Goal: Task Accomplishment & Management: Manage account settings

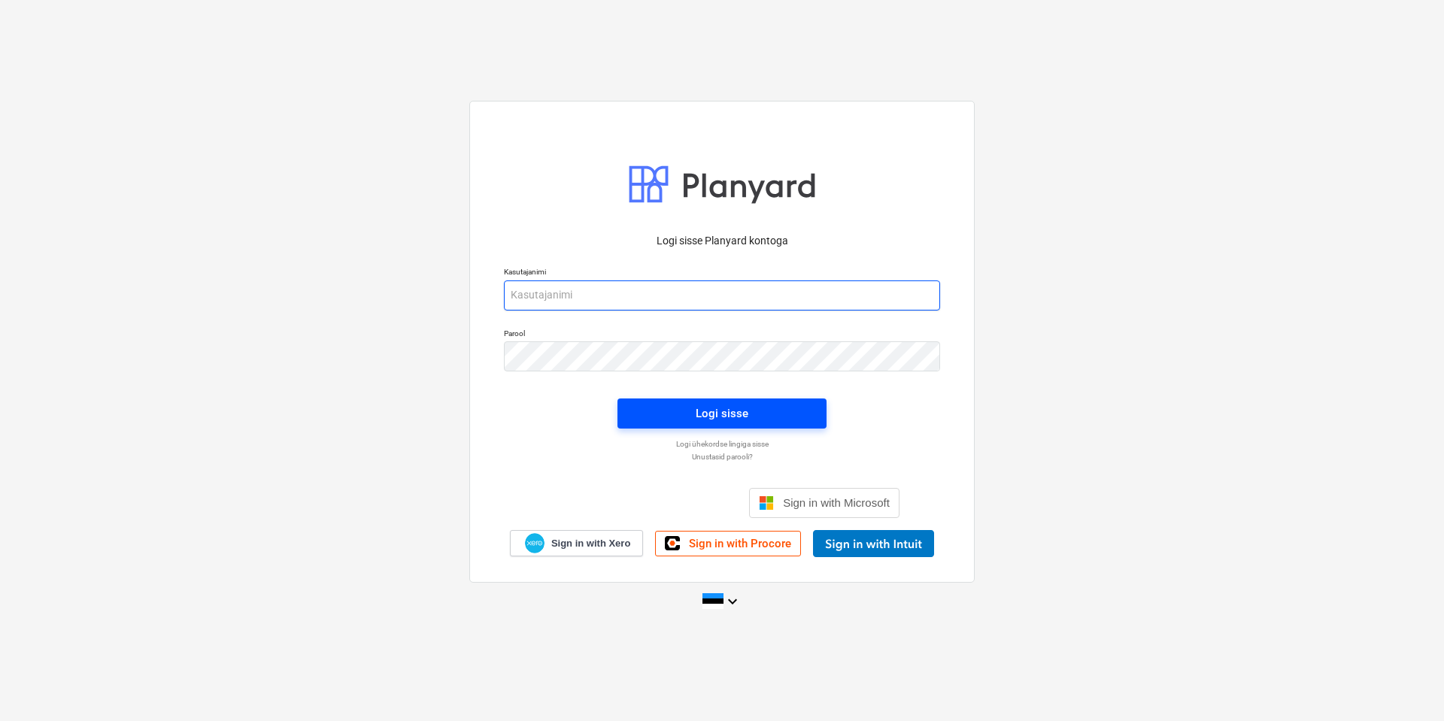
type input "[EMAIL_ADDRESS][DOMAIN_NAME]"
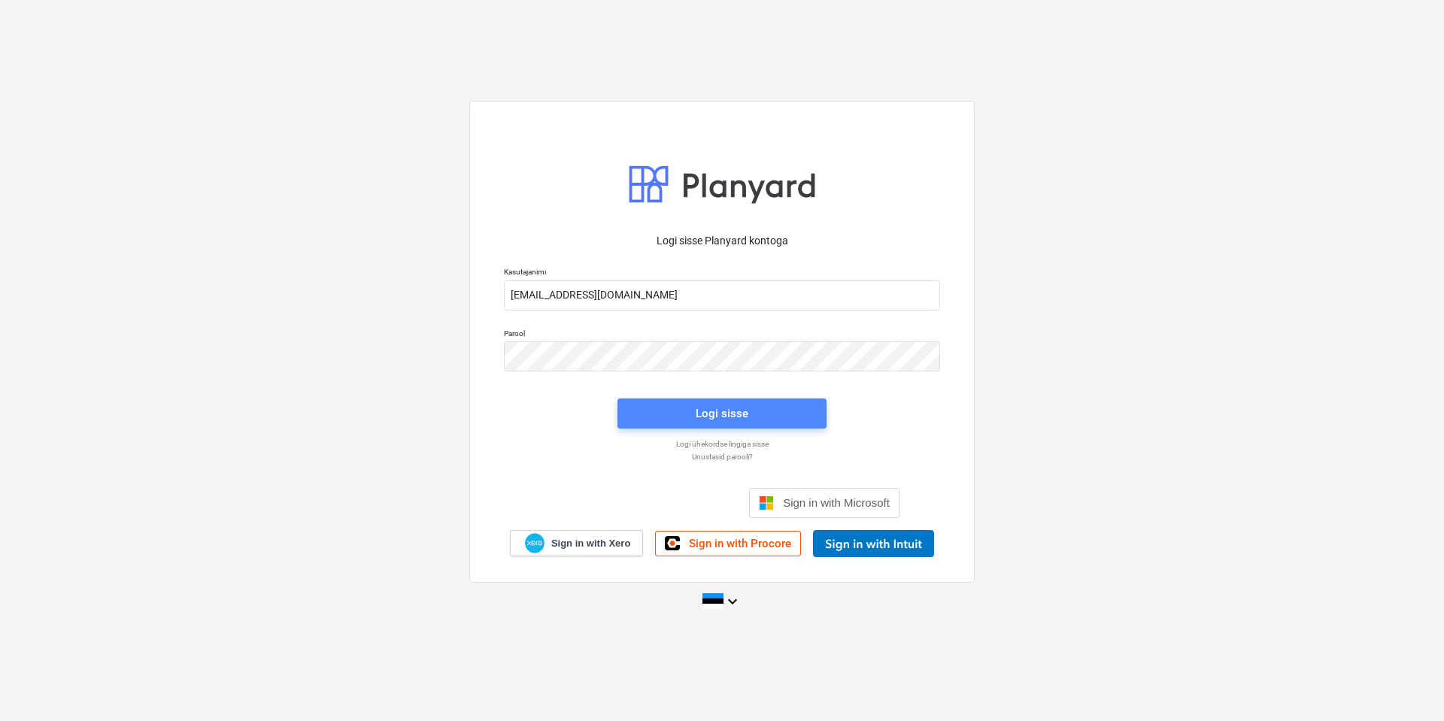
click at [738, 411] on div "Logi sisse" at bounding box center [722, 414] width 53 height 20
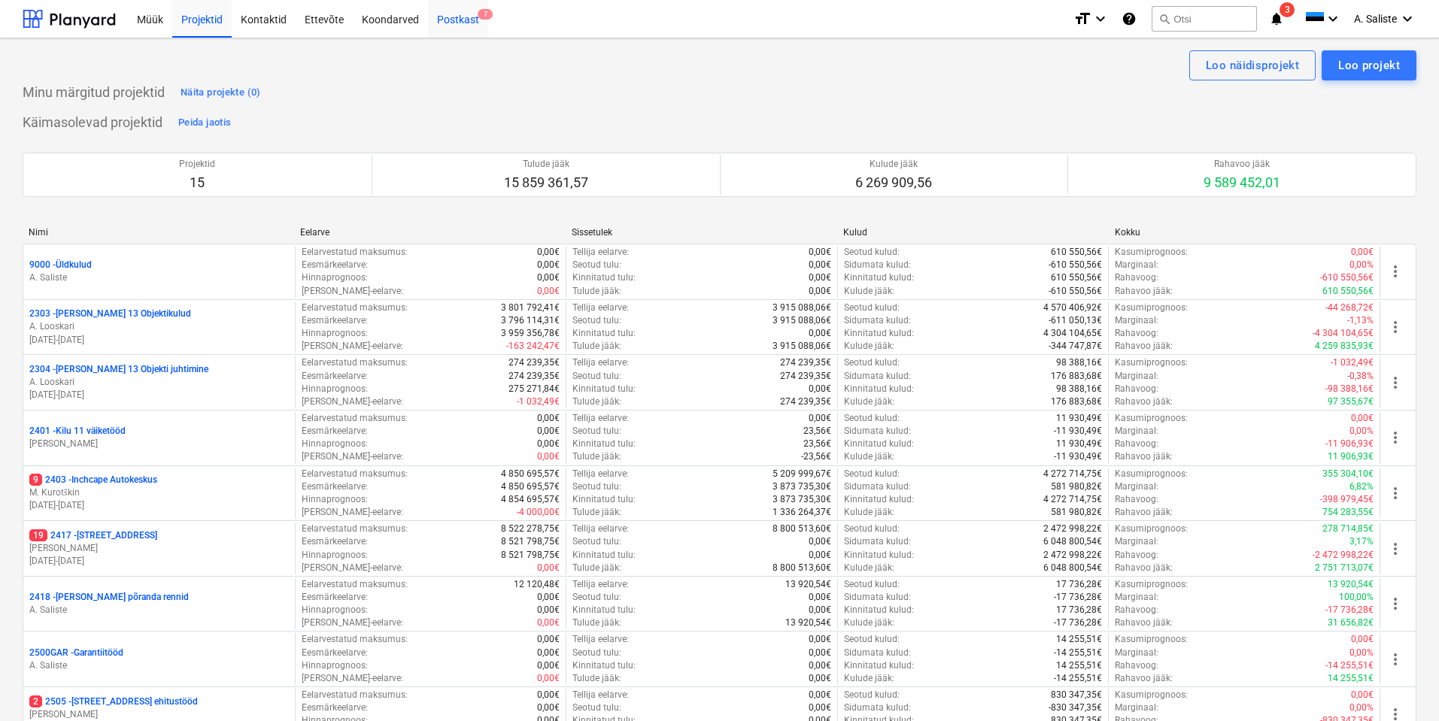
drag, startPoint x: 456, startPoint y: 15, endPoint x: 462, endPoint y: 33, distance: 18.8
click at [457, 15] on div "Postkast 7" at bounding box center [458, 18] width 60 height 38
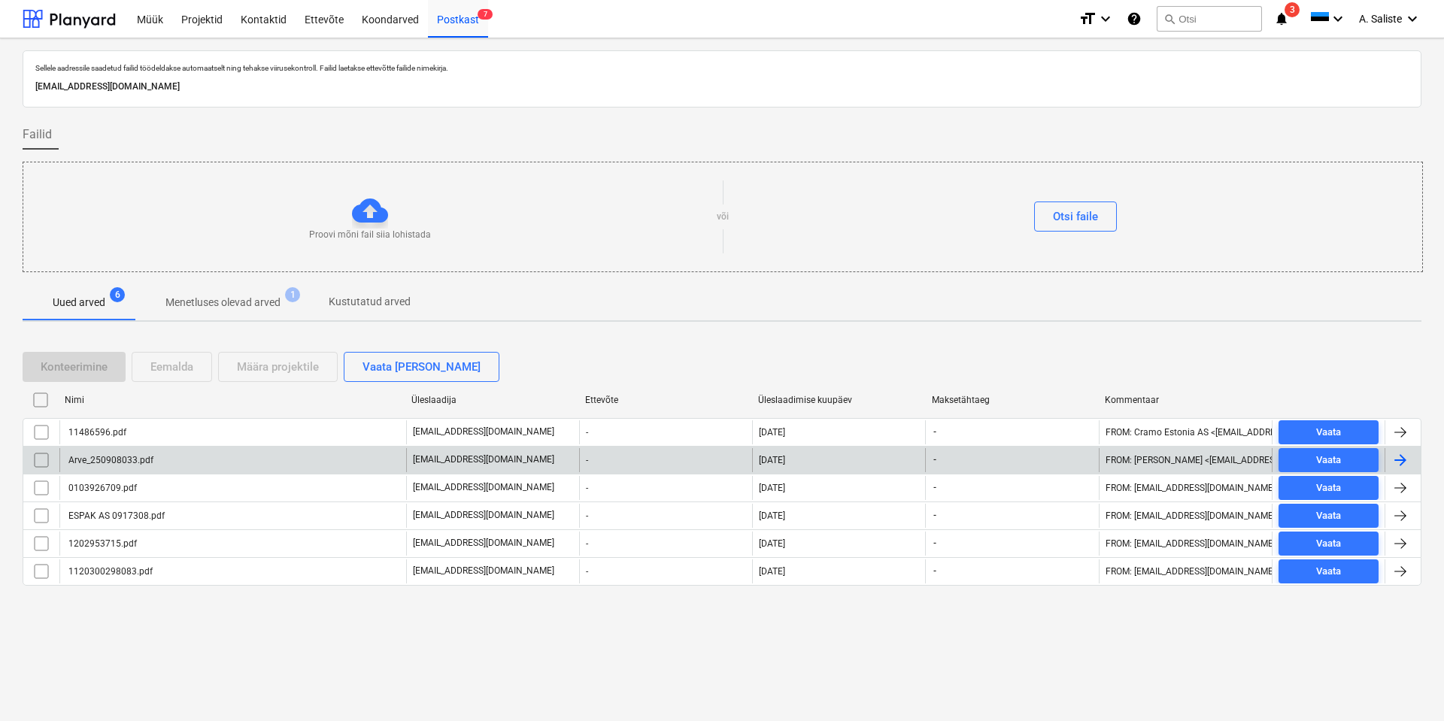
click at [144, 458] on div "Arve_250908033.pdf" at bounding box center [109, 460] width 87 height 11
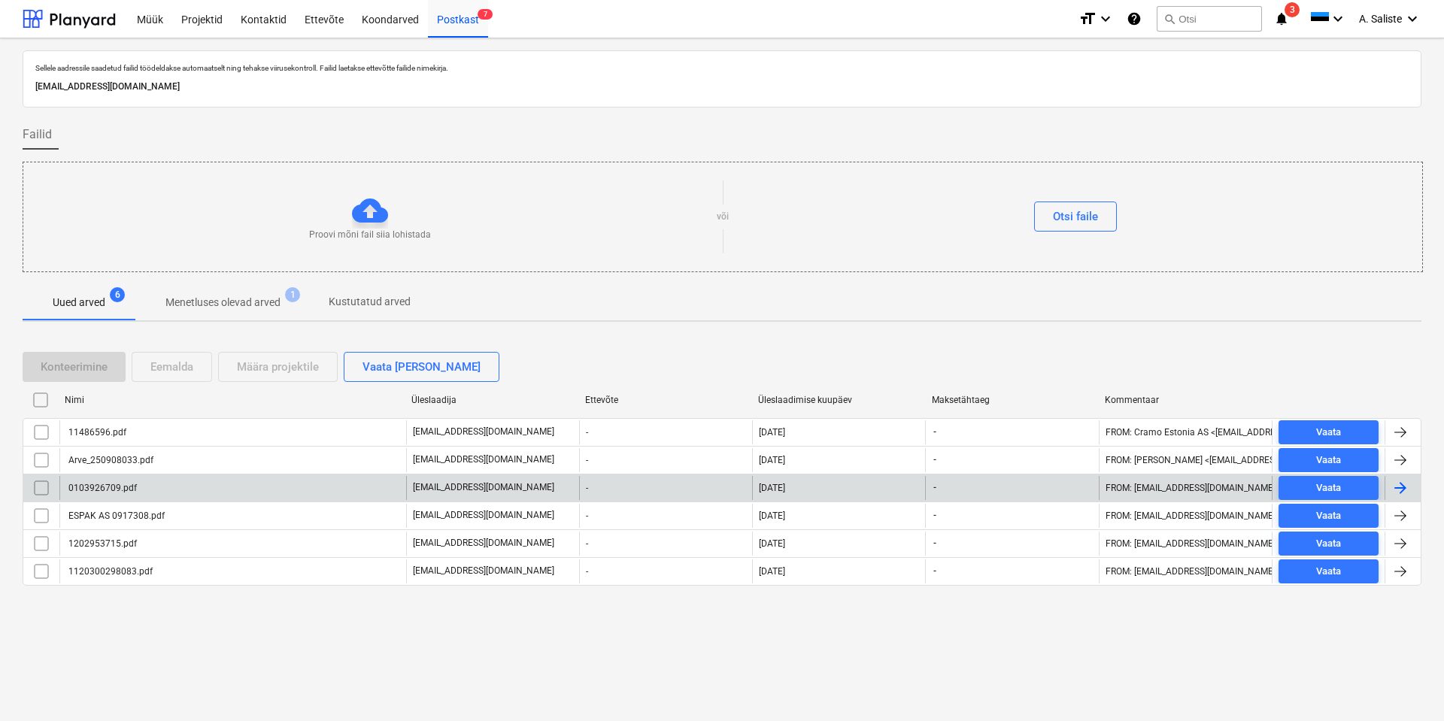
click at [179, 487] on div "0103926709.pdf" at bounding box center [232, 488] width 347 height 24
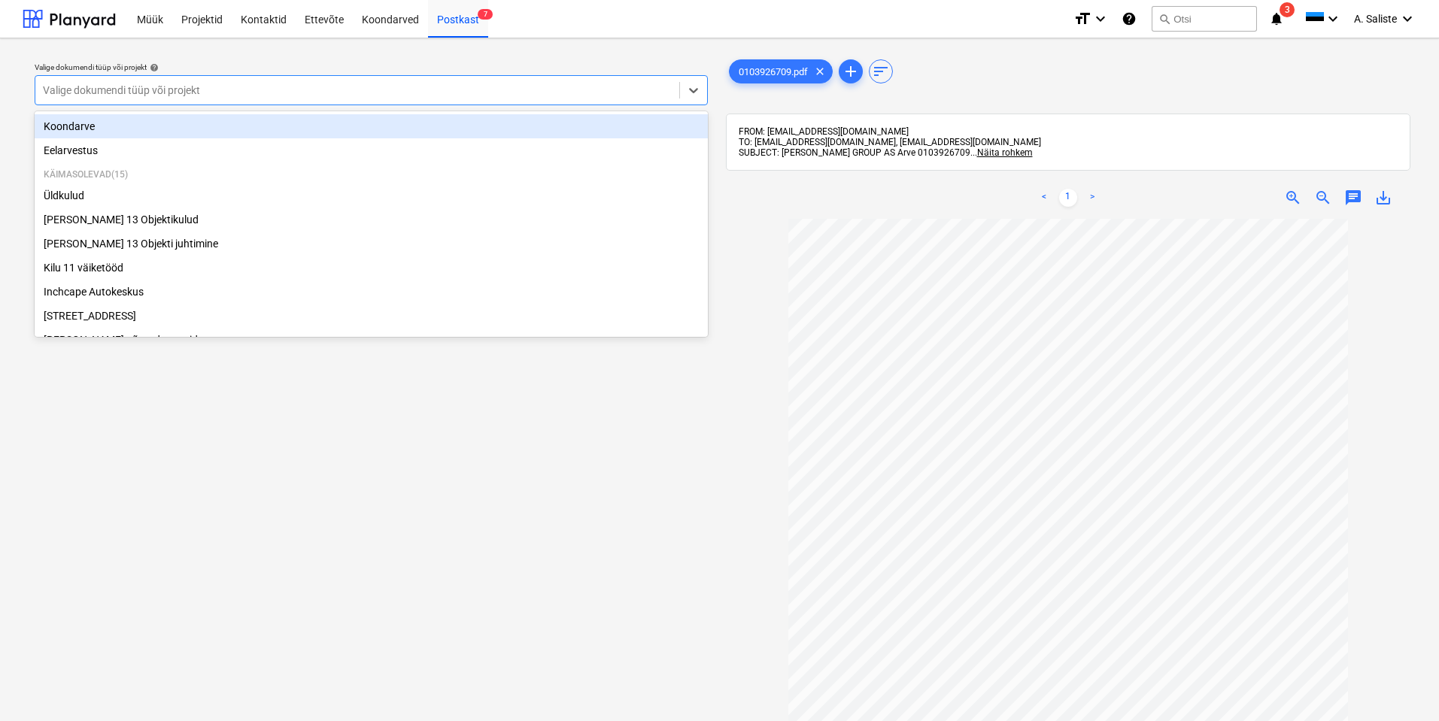
click at [640, 88] on div at bounding box center [357, 90] width 629 height 15
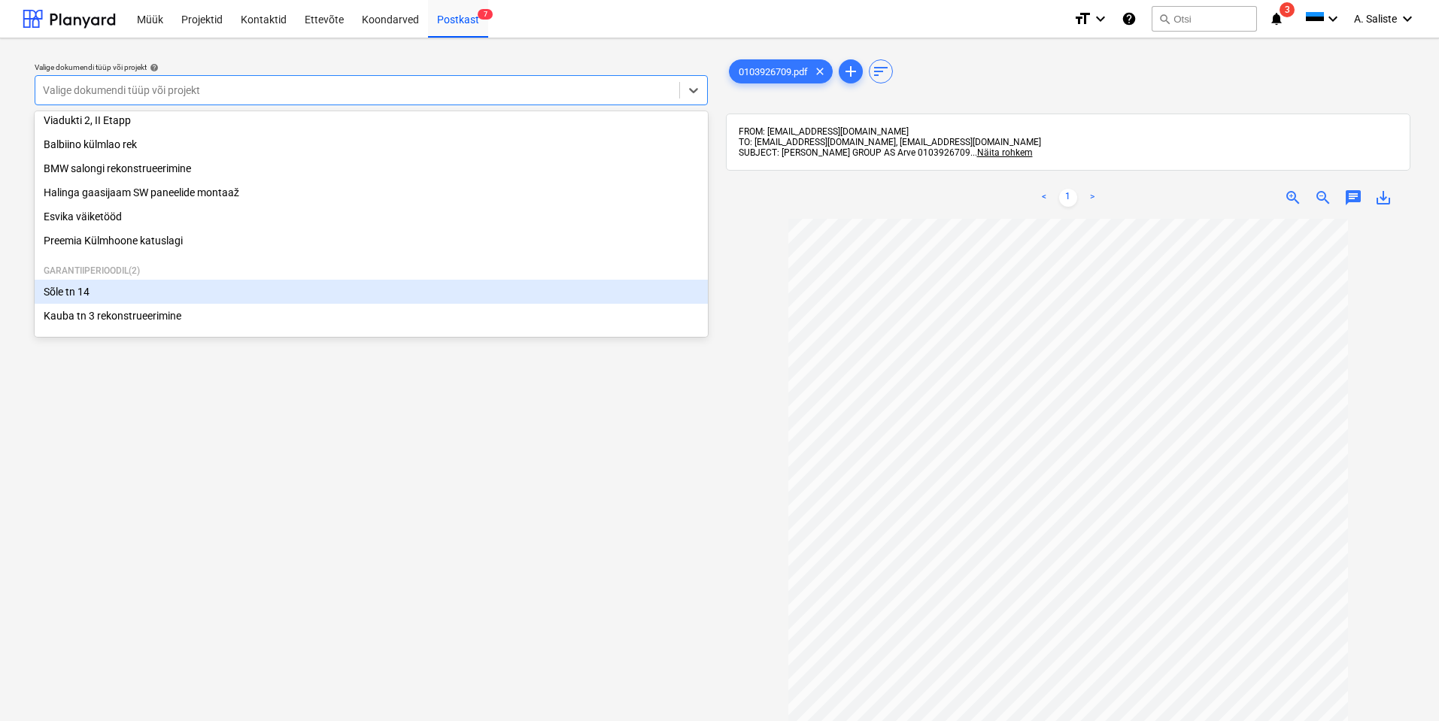
scroll to position [231, 0]
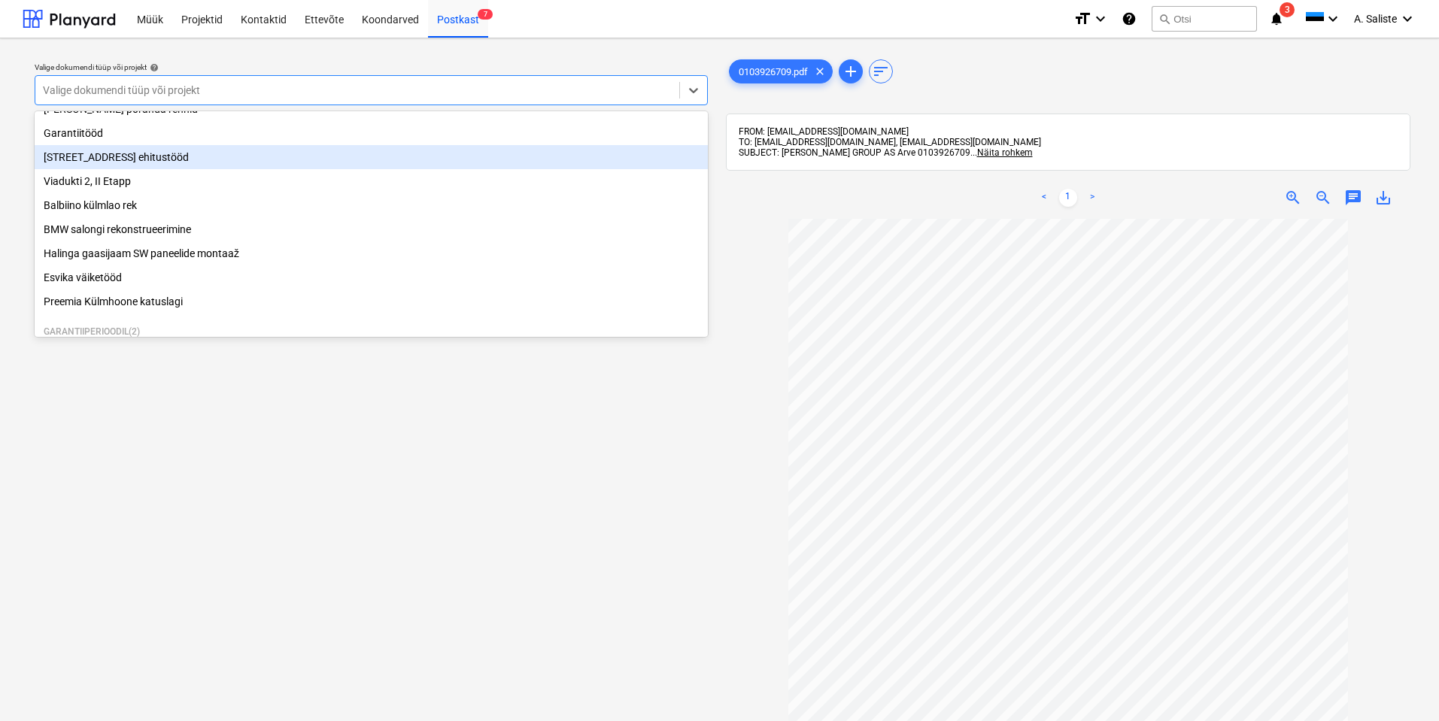
click at [144, 164] on div "[STREET_ADDRESS] ehitustööd" at bounding box center [371, 157] width 673 height 24
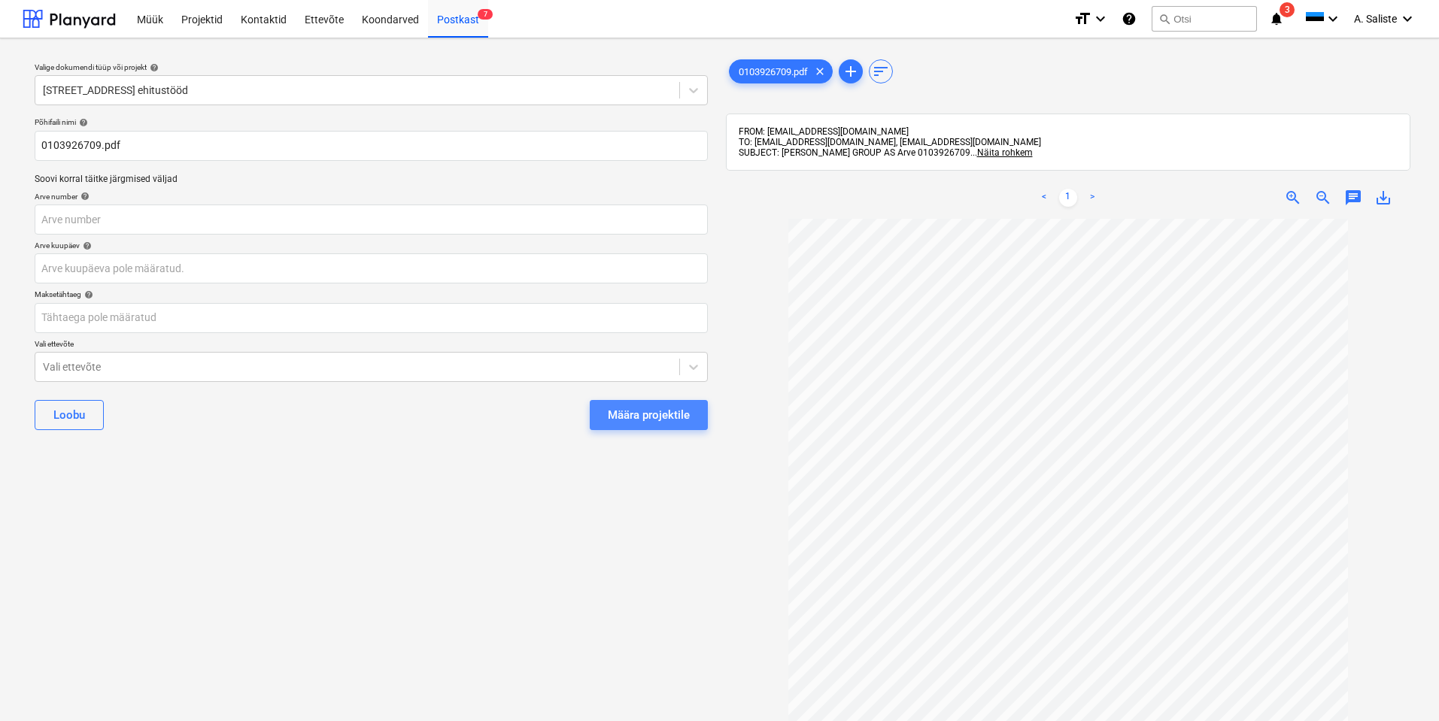
click at [637, 413] on div "Määra projektile" at bounding box center [649, 415] width 82 height 20
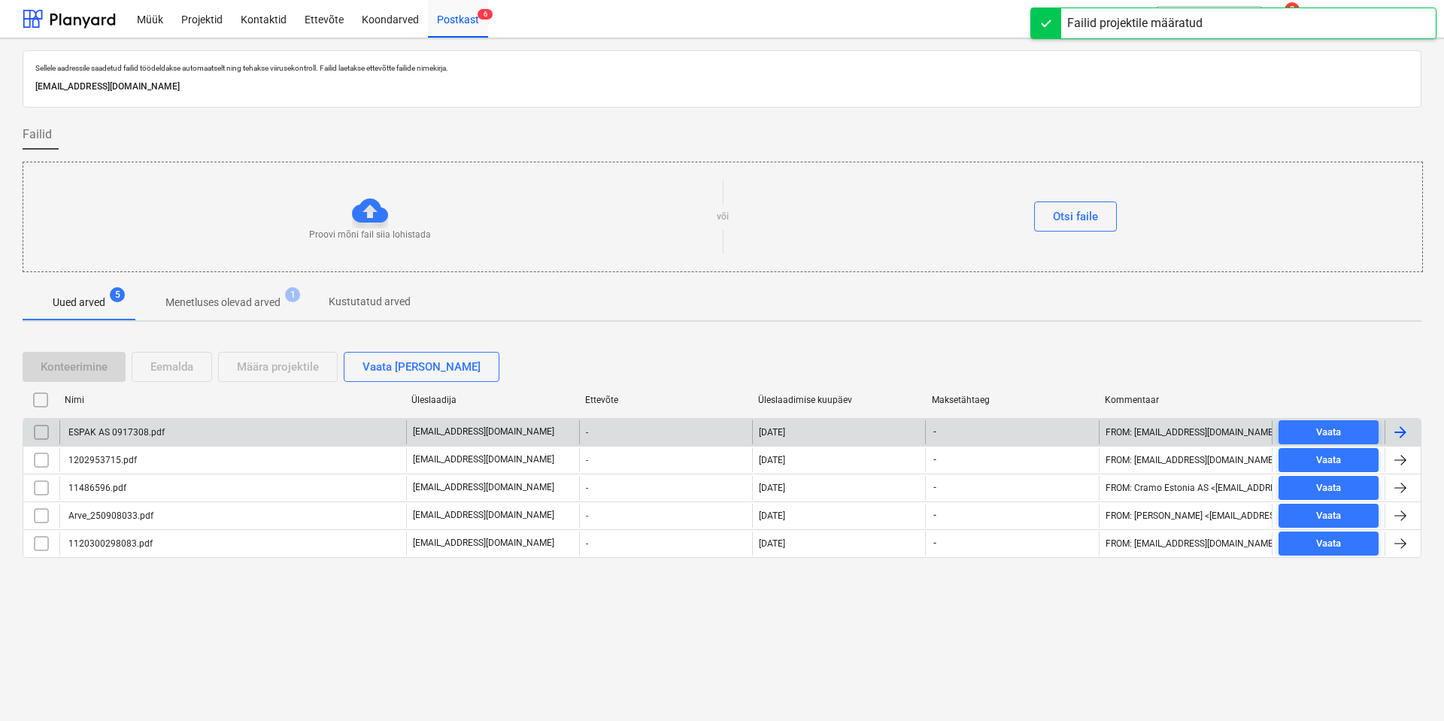
click at [178, 437] on div "ESPAK AS 0917308.pdf" at bounding box center [232, 432] width 347 height 24
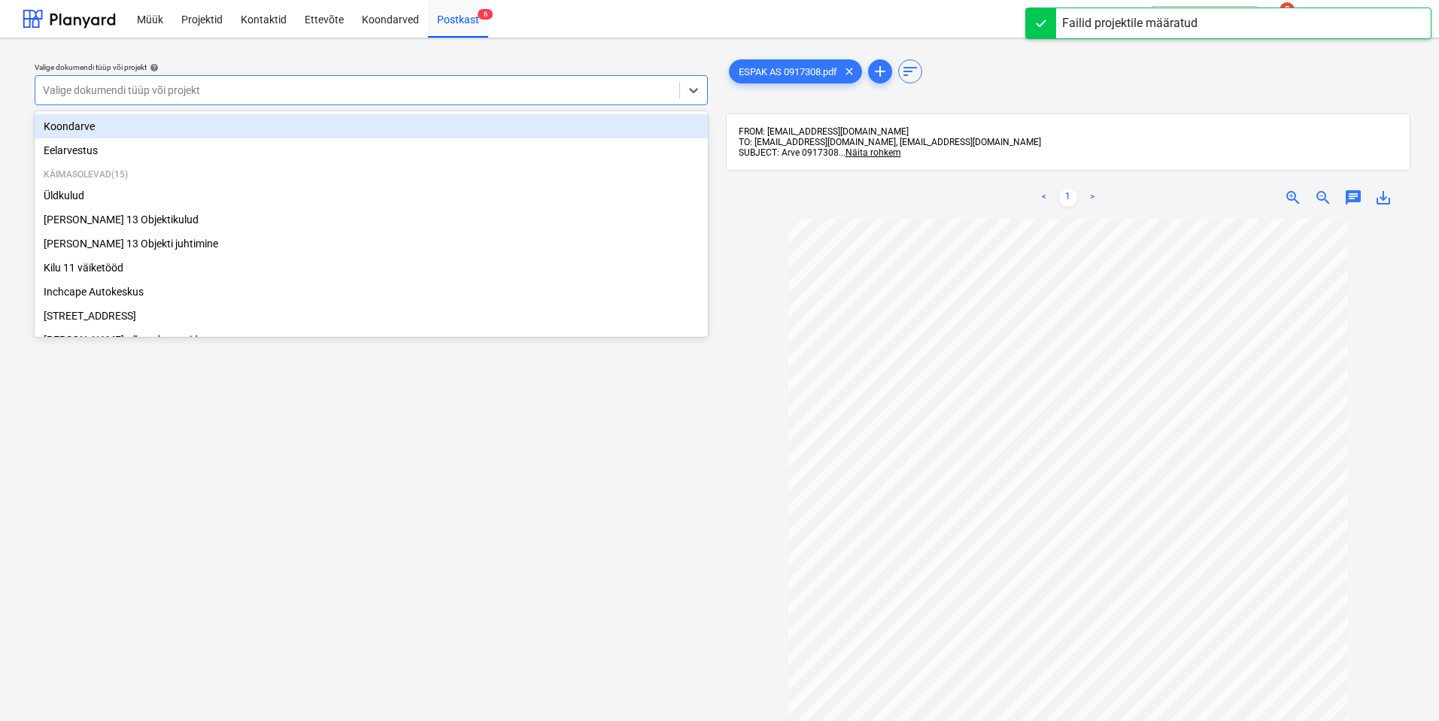
click at [548, 80] on div "Valige dokumendi tüüp või projekt" at bounding box center [357, 90] width 644 height 21
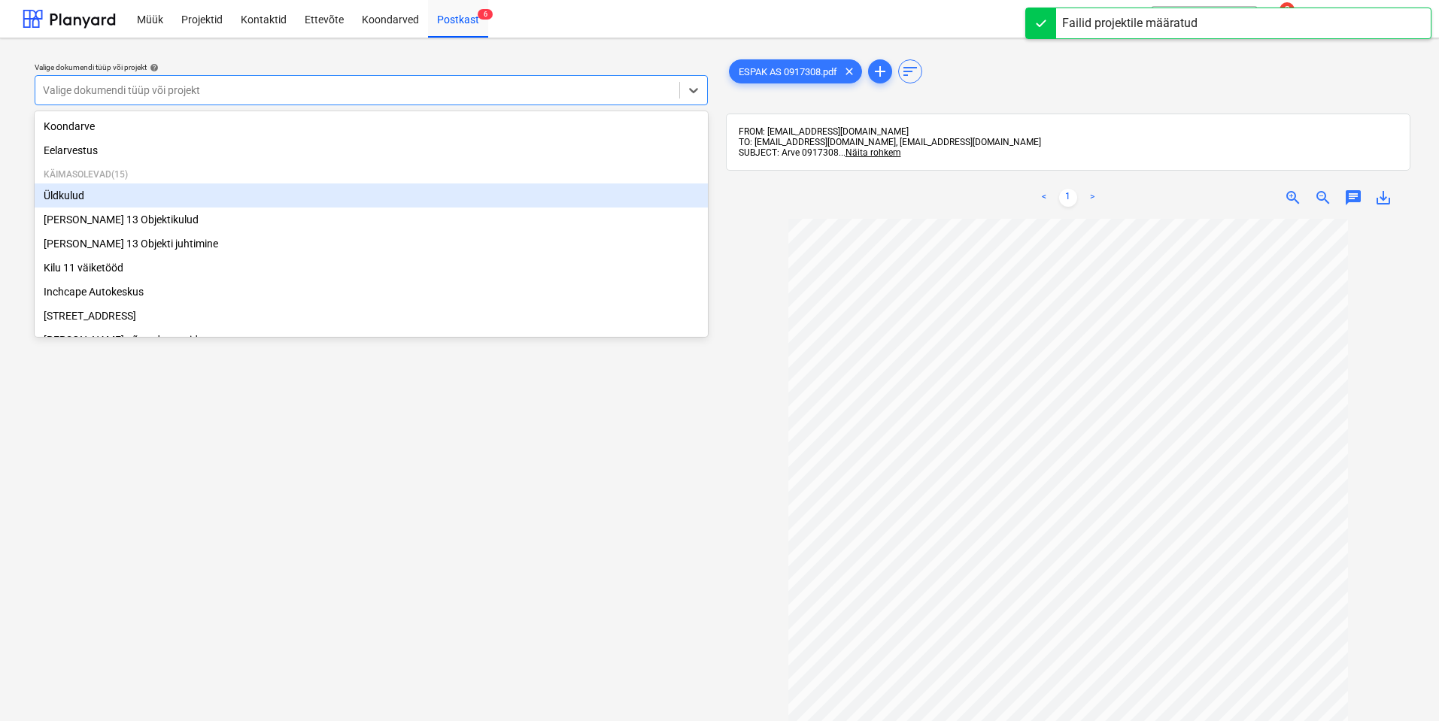
click at [169, 193] on div "Üldkulud" at bounding box center [371, 195] width 673 height 24
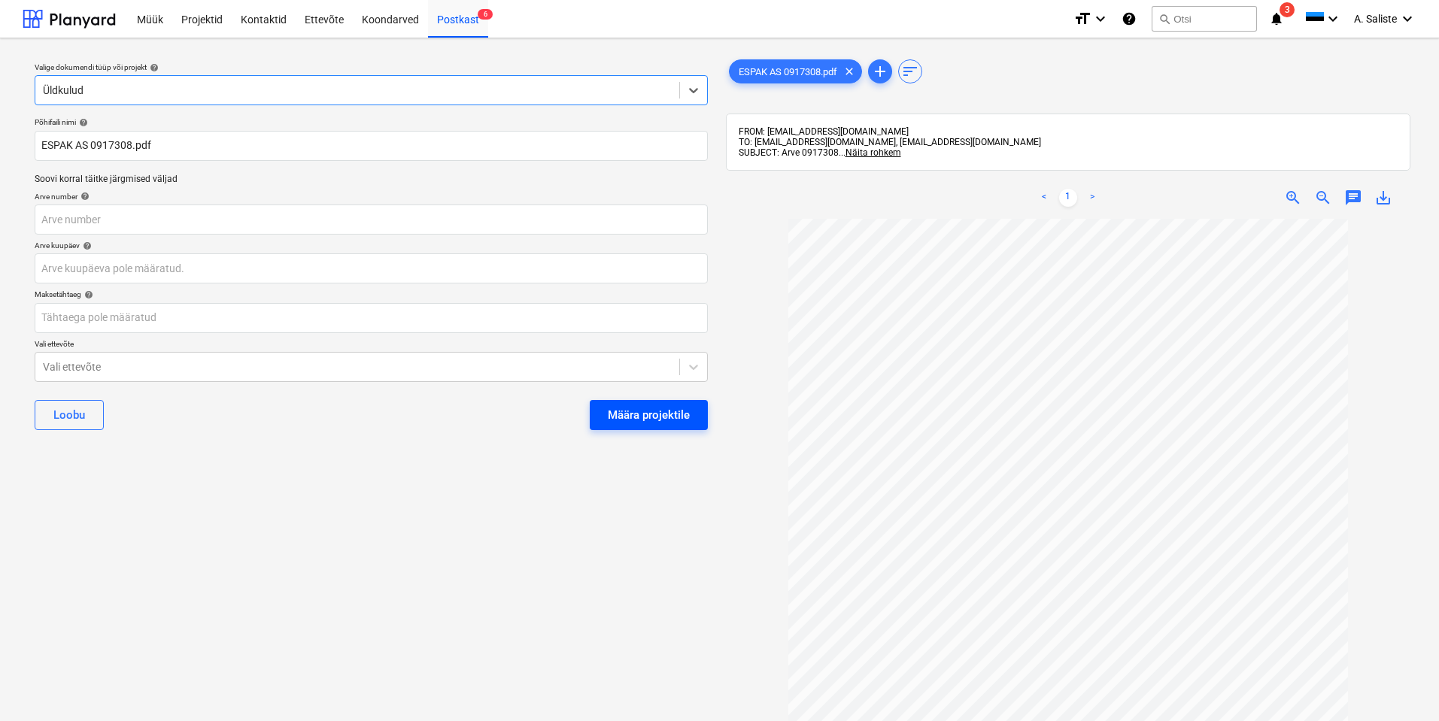
click at [660, 417] on div "Määra projektile" at bounding box center [649, 415] width 82 height 20
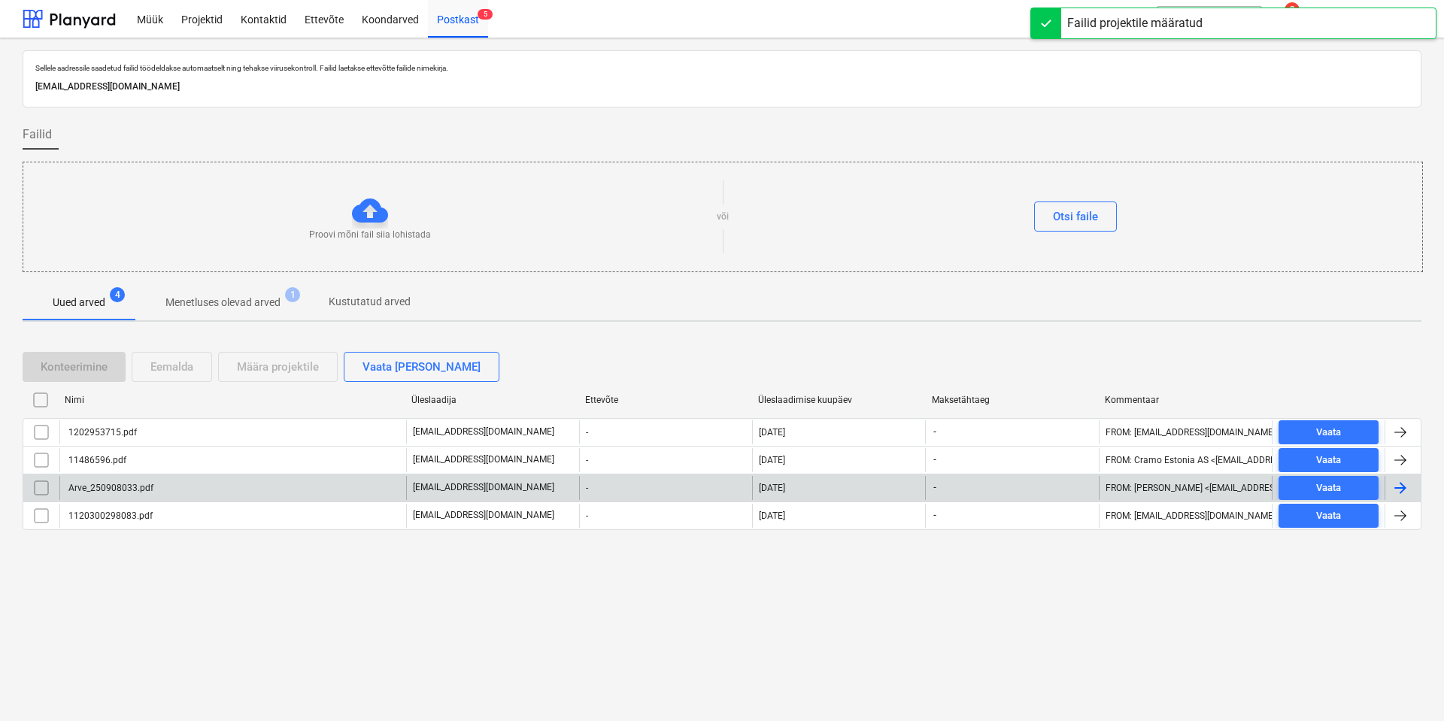
click at [190, 493] on div "Arve_250908033.pdf" at bounding box center [232, 488] width 347 height 24
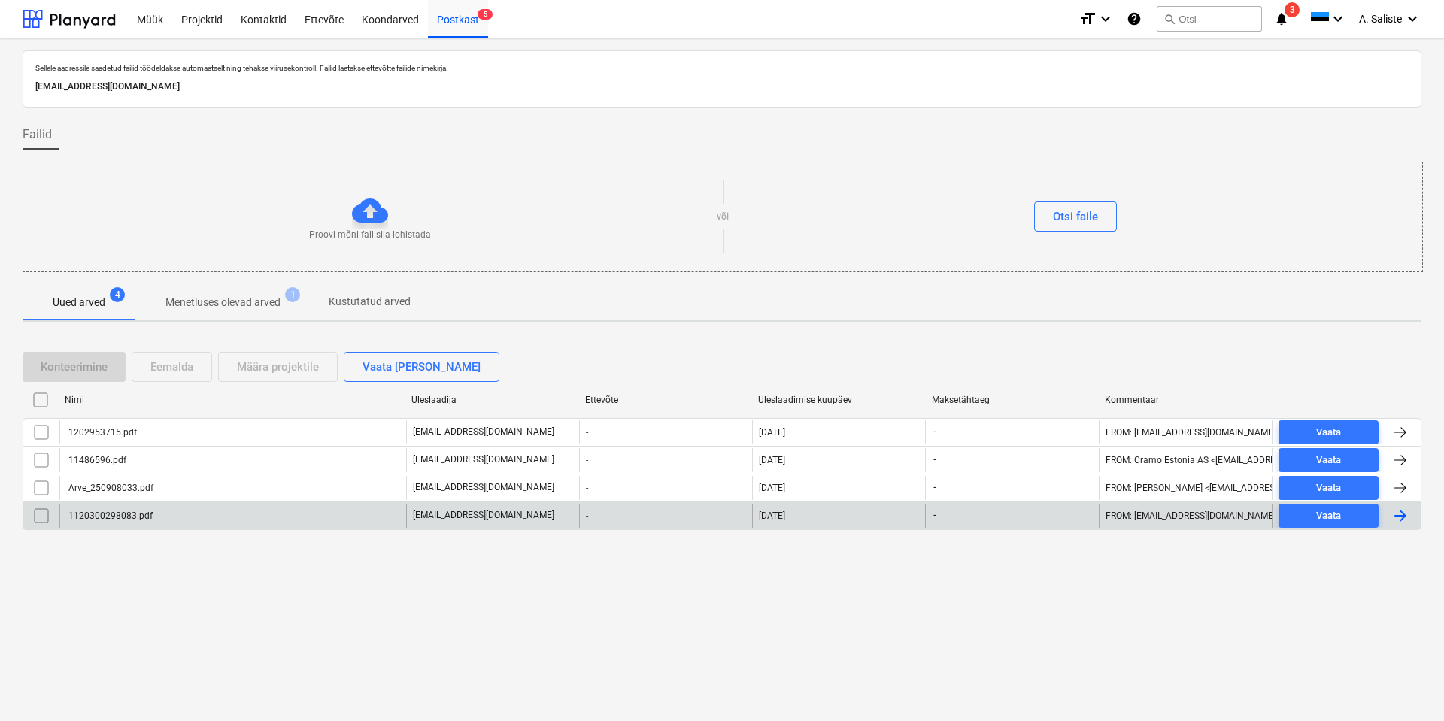
click at [126, 514] on div "1120300298083.pdf" at bounding box center [109, 516] width 86 height 11
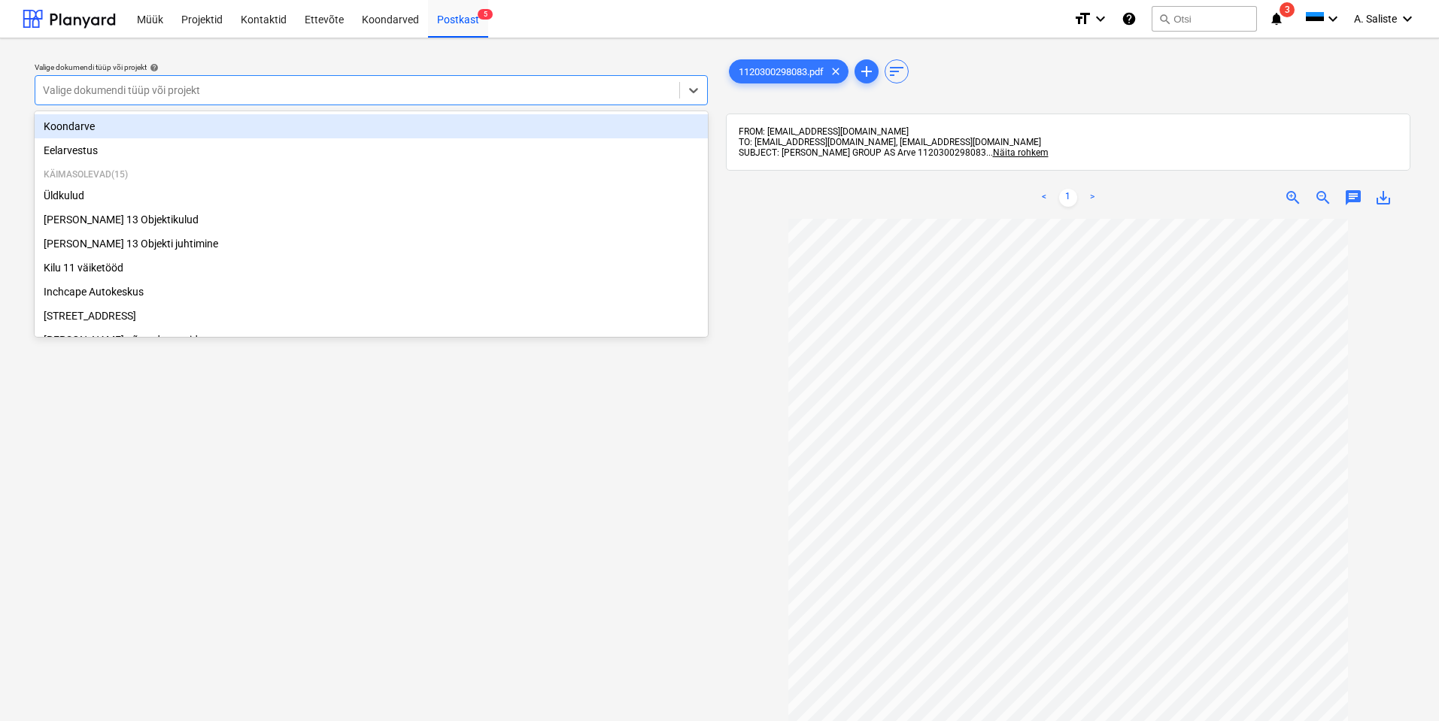
drag, startPoint x: 634, startPoint y: 96, endPoint x: 450, endPoint y: 157, distance: 194.0
click at [633, 96] on div at bounding box center [357, 90] width 629 height 15
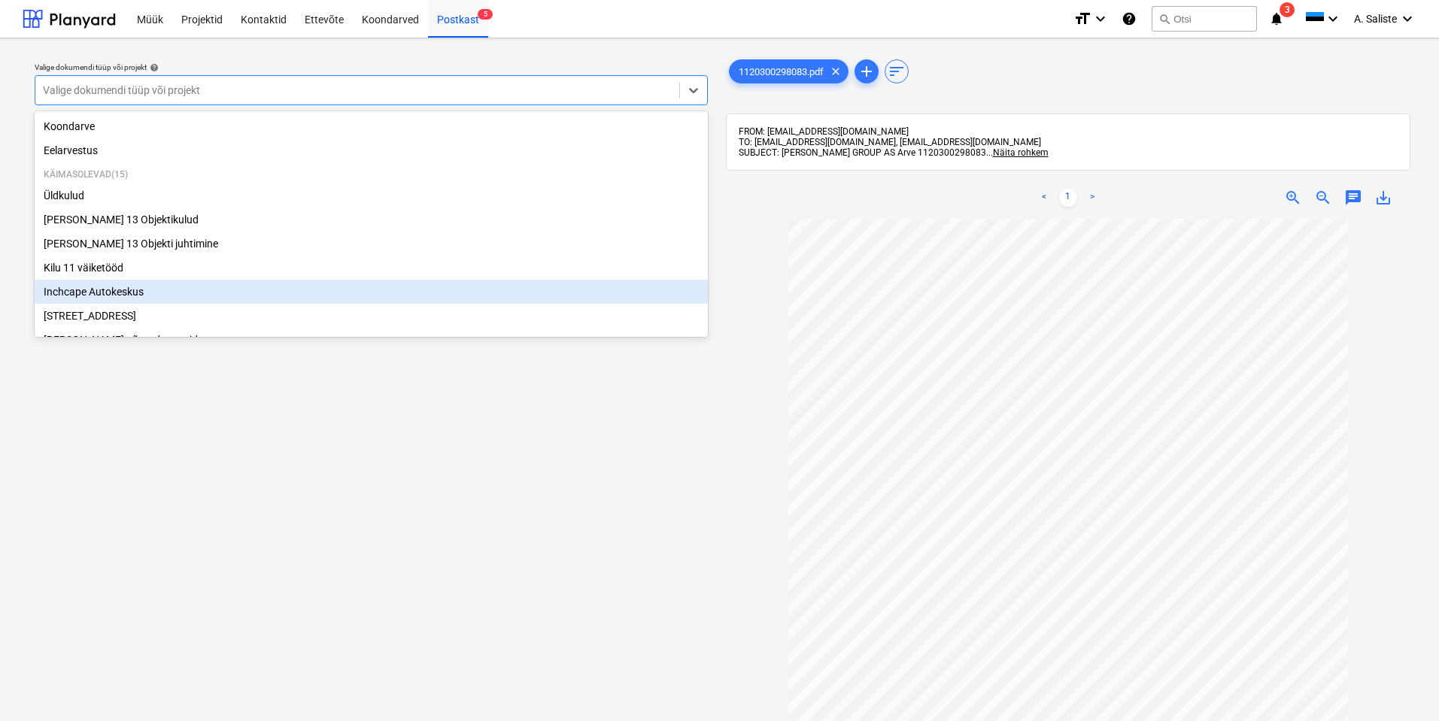
click at [111, 299] on div "Inchcape Autokeskus" at bounding box center [371, 292] width 673 height 24
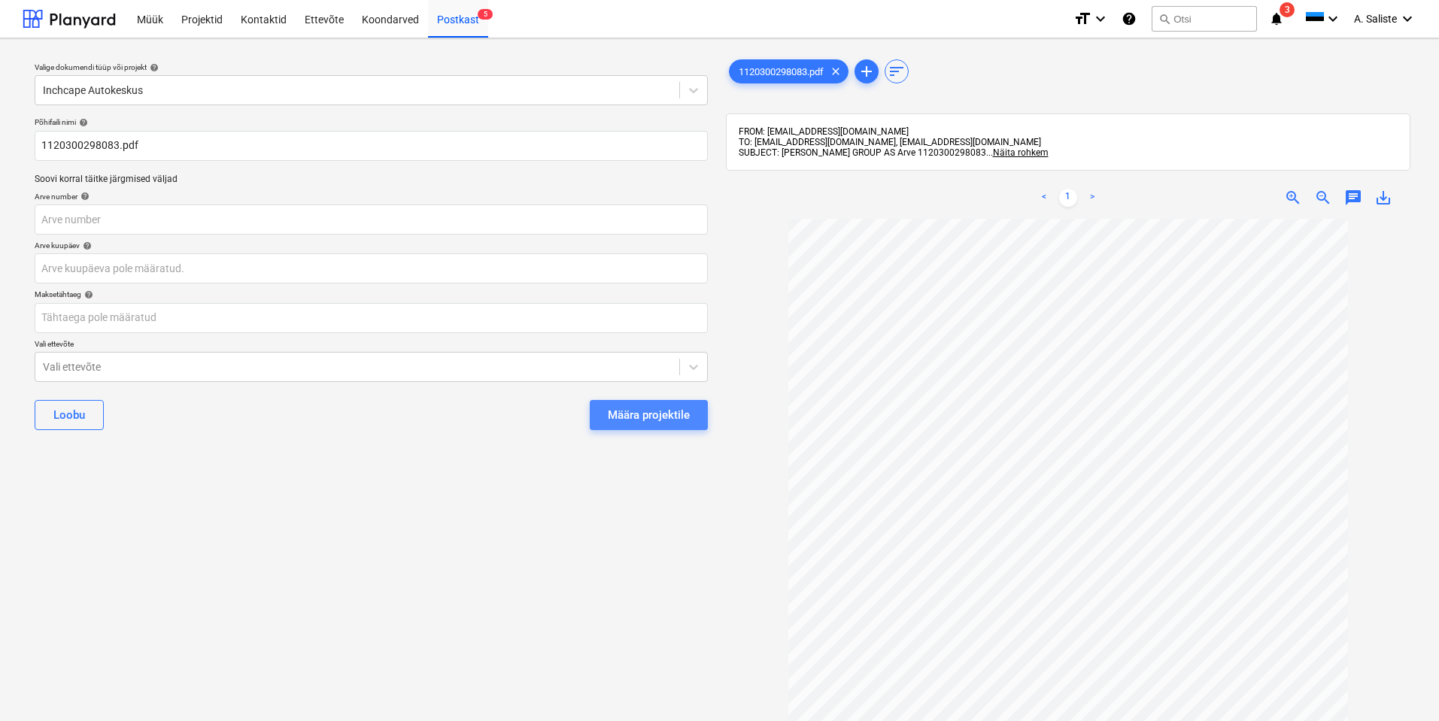
click at [647, 415] on div "Määra projektile" at bounding box center [649, 415] width 82 height 20
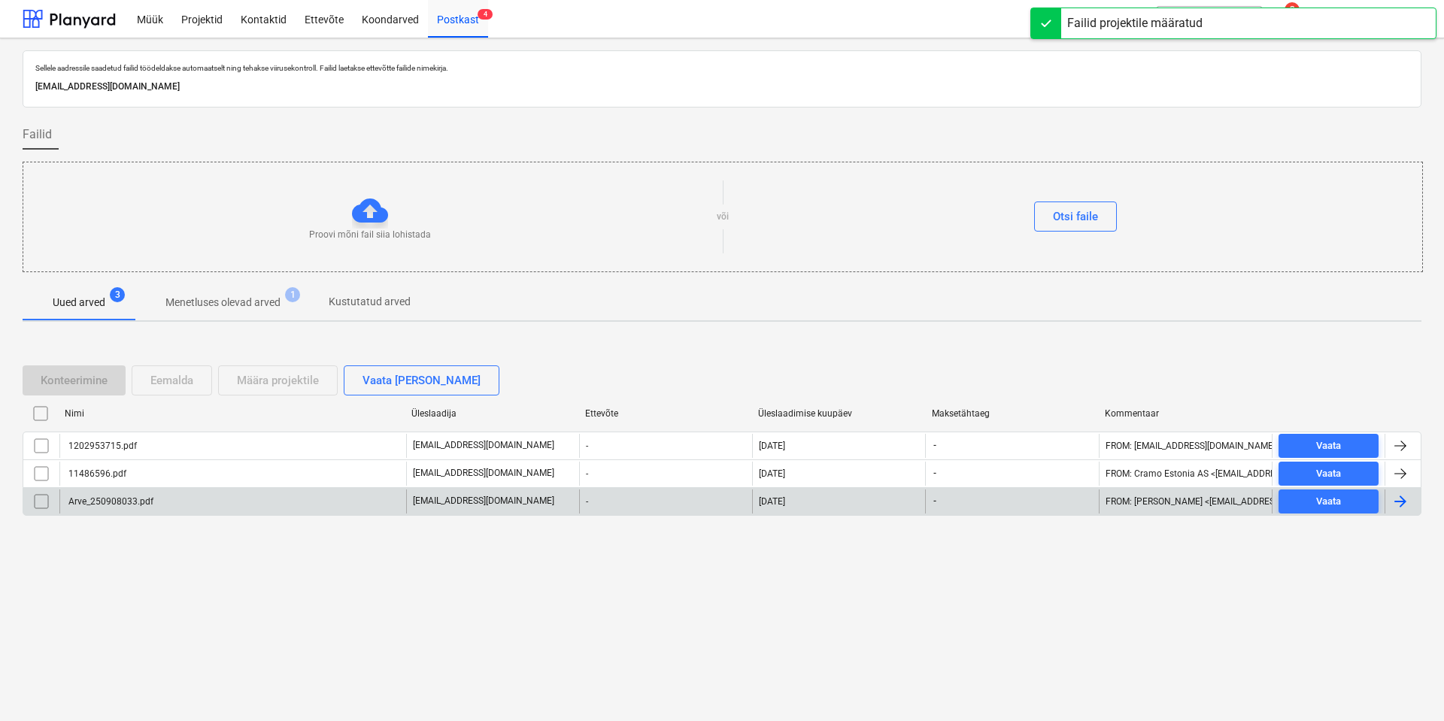
click at [207, 496] on div "Arve_250908033.pdf" at bounding box center [232, 502] width 347 height 24
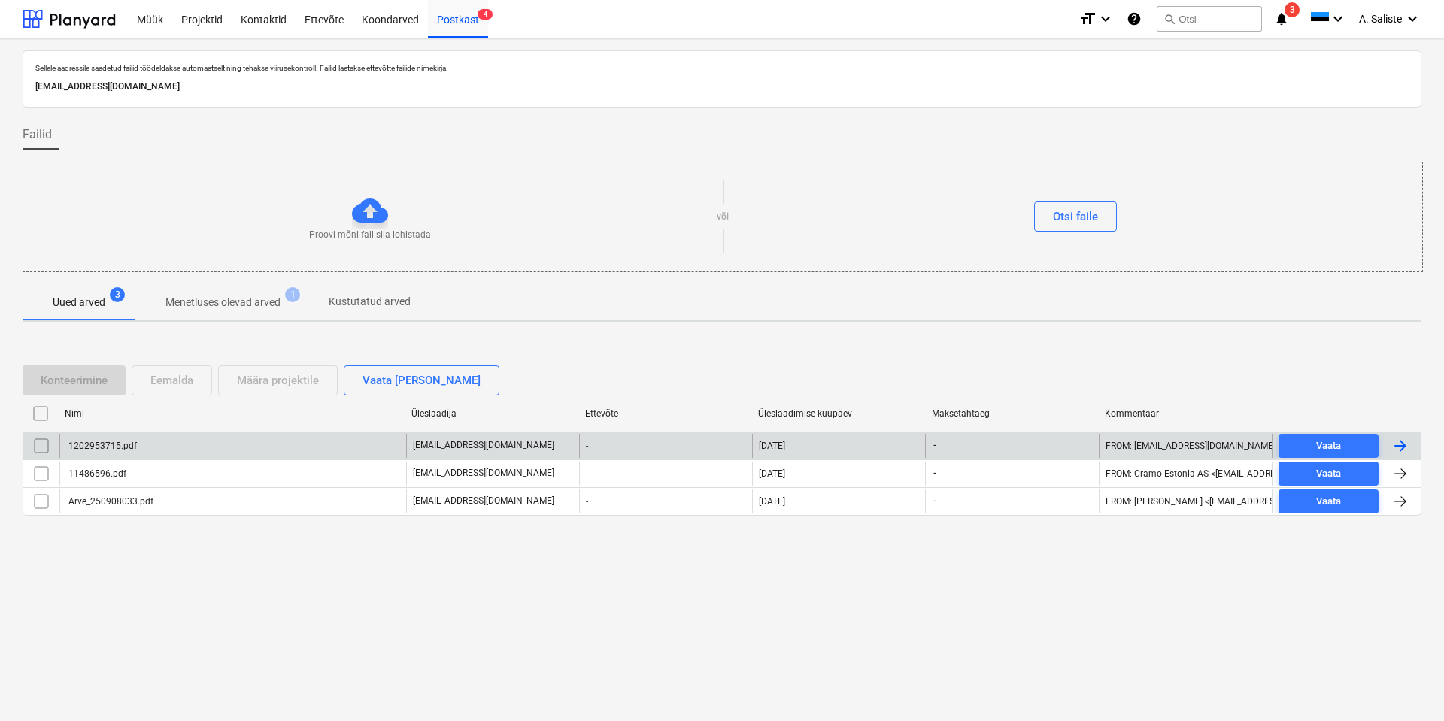
click at [168, 442] on div "1202953715.pdf" at bounding box center [232, 446] width 347 height 24
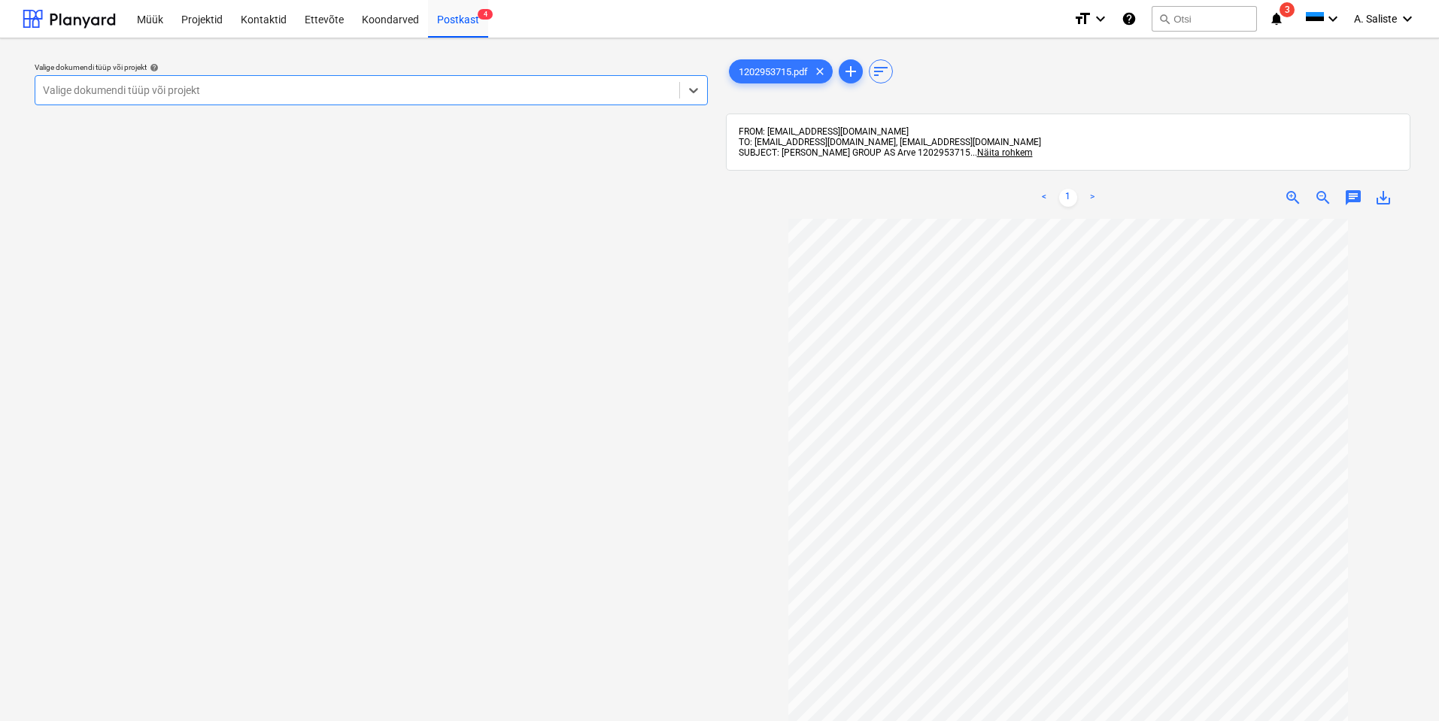
click at [652, 93] on div at bounding box center [357, 90] width 629 height 15
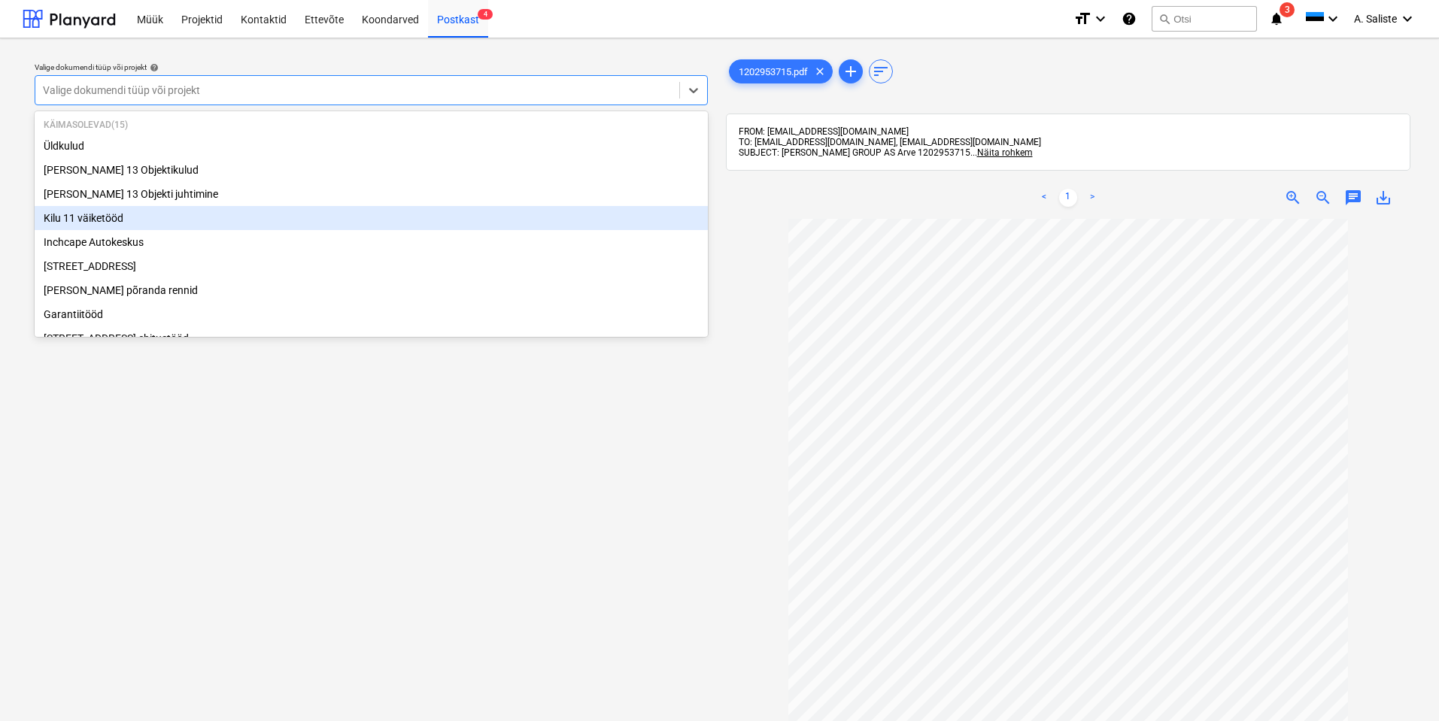
scroll to position [150, 0]
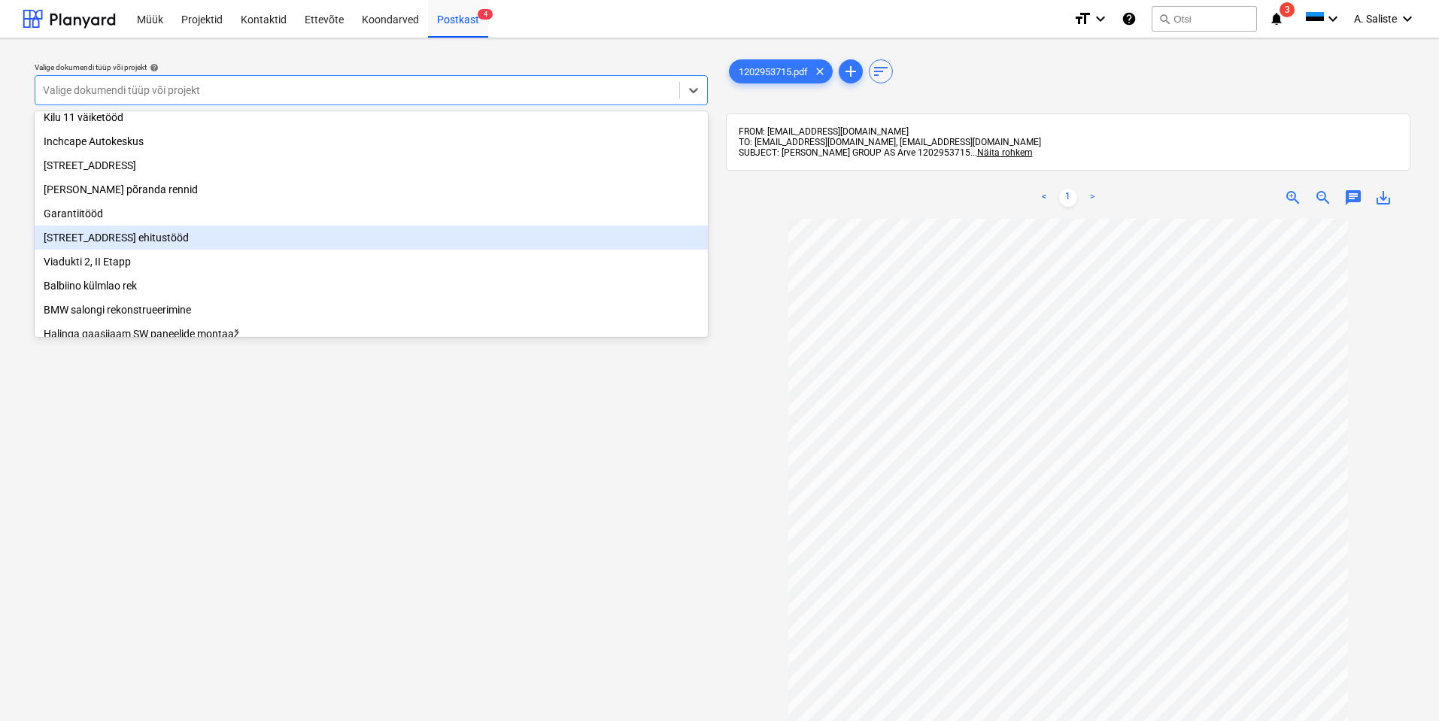
click at [136, 247] on div "[STREET_ADDRESS] ehitustööd" at bounding box center [371, 238] width 673 height 24
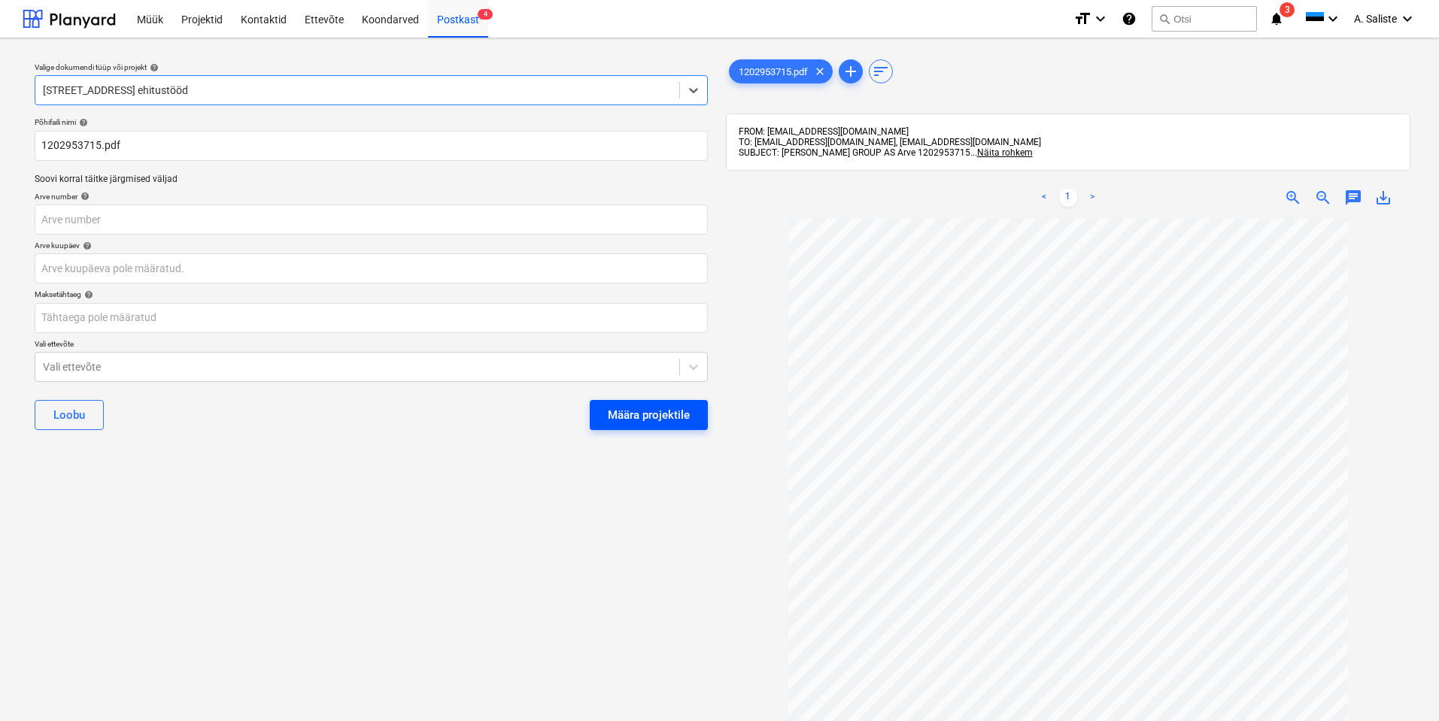
click at [620, 409] on div "Määra projektile" at bounding box center [649, 415] width 82 height 20
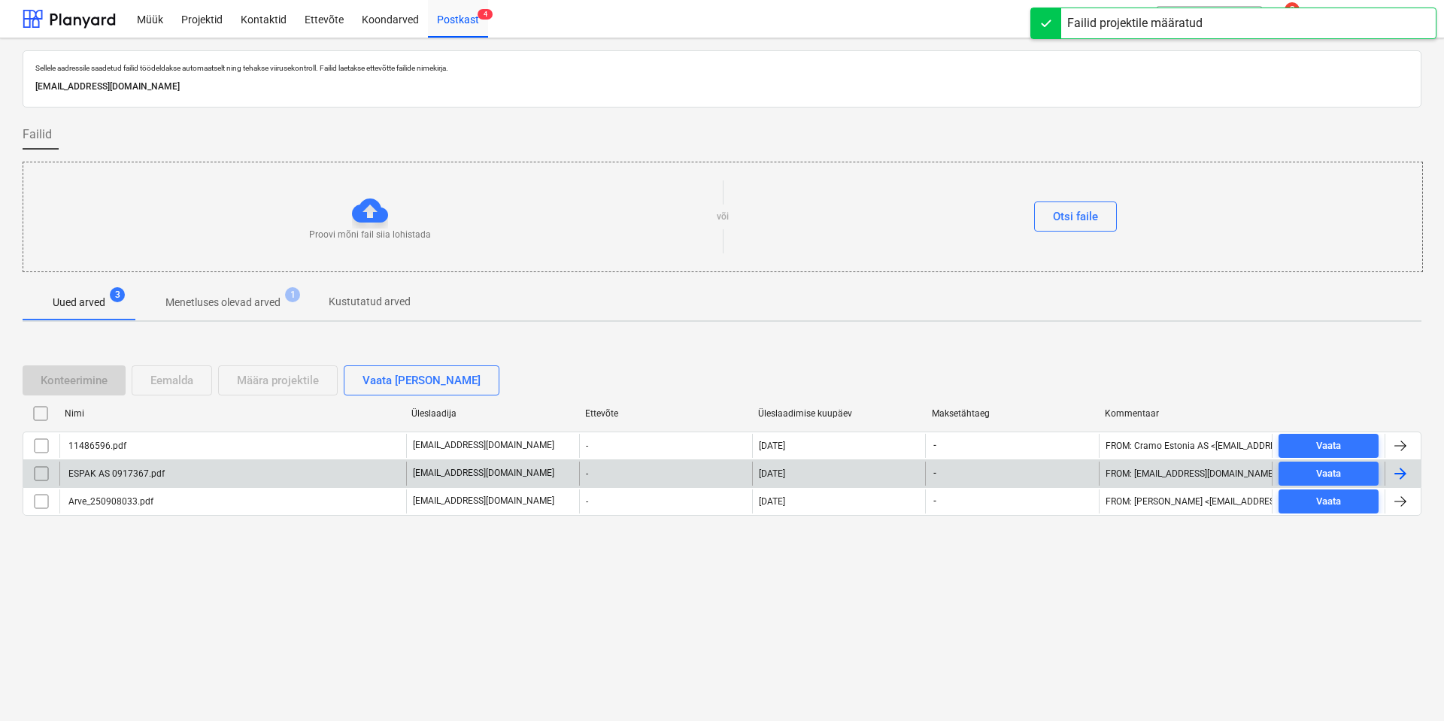
click at [231, 469] on div "ESPAK AS 0917367.pdf" at bounding box center [232, 474] width 347 height 24
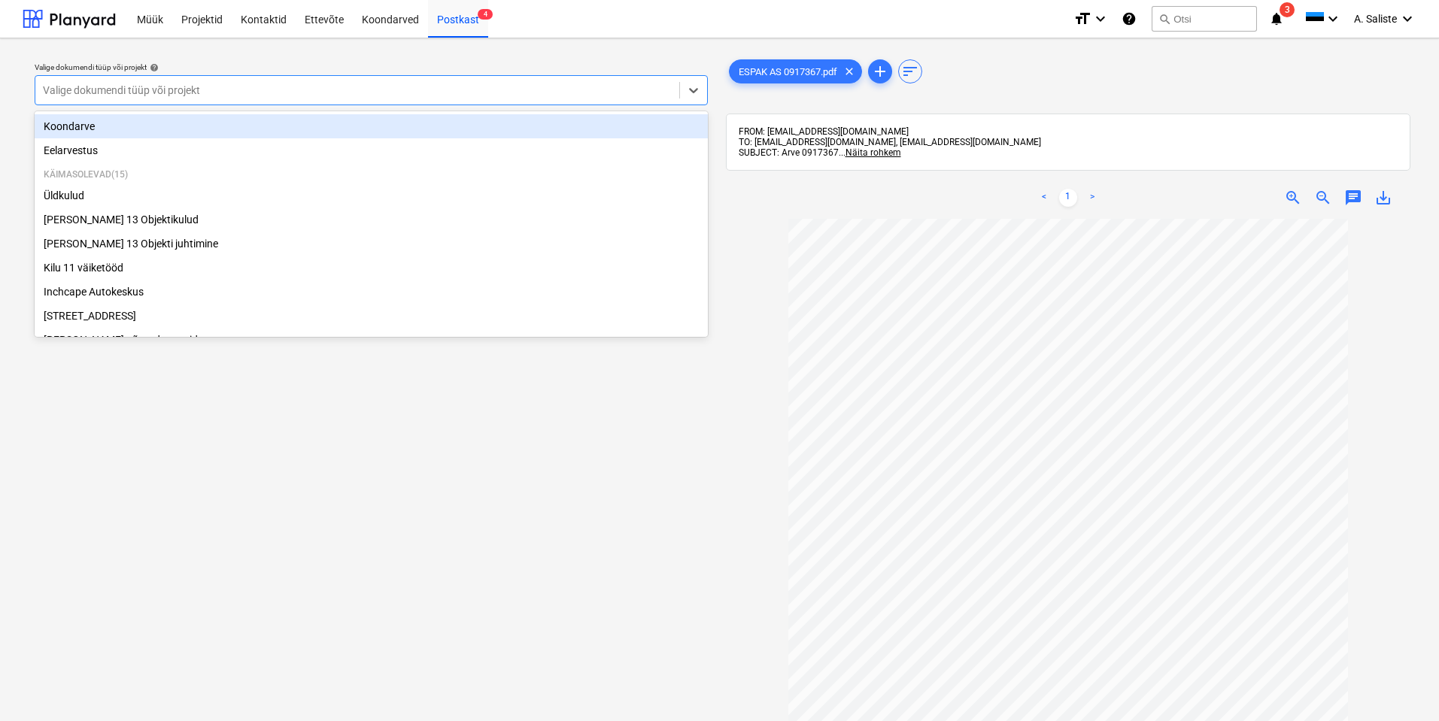
click at [559, 100] on div "Valige dokumendi tüüp või projekt" at bounding box center [357, 90] width 644 height 21
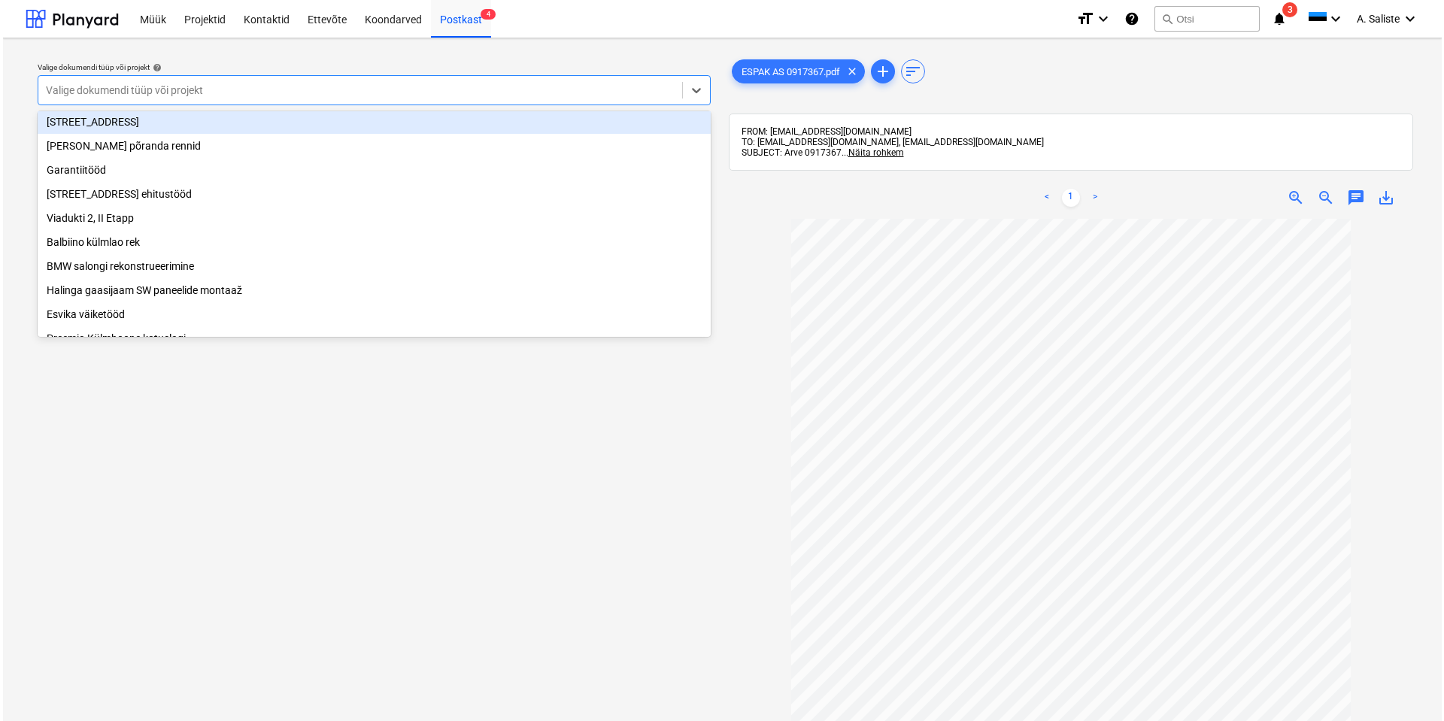
scroll to position [226, 0]
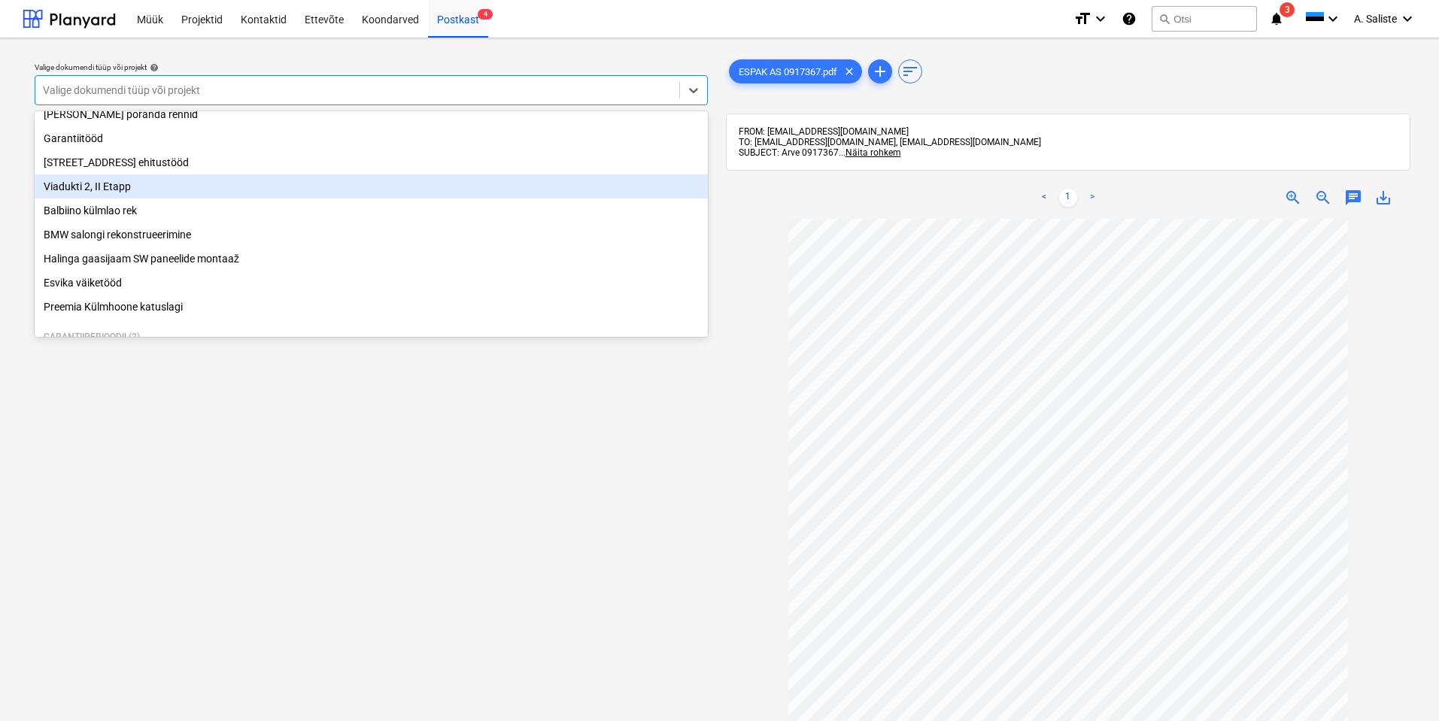
click at [141, 199] on div "Viadukti 2, II Etapp" at bounding box center [371, 186] width 673 height 24
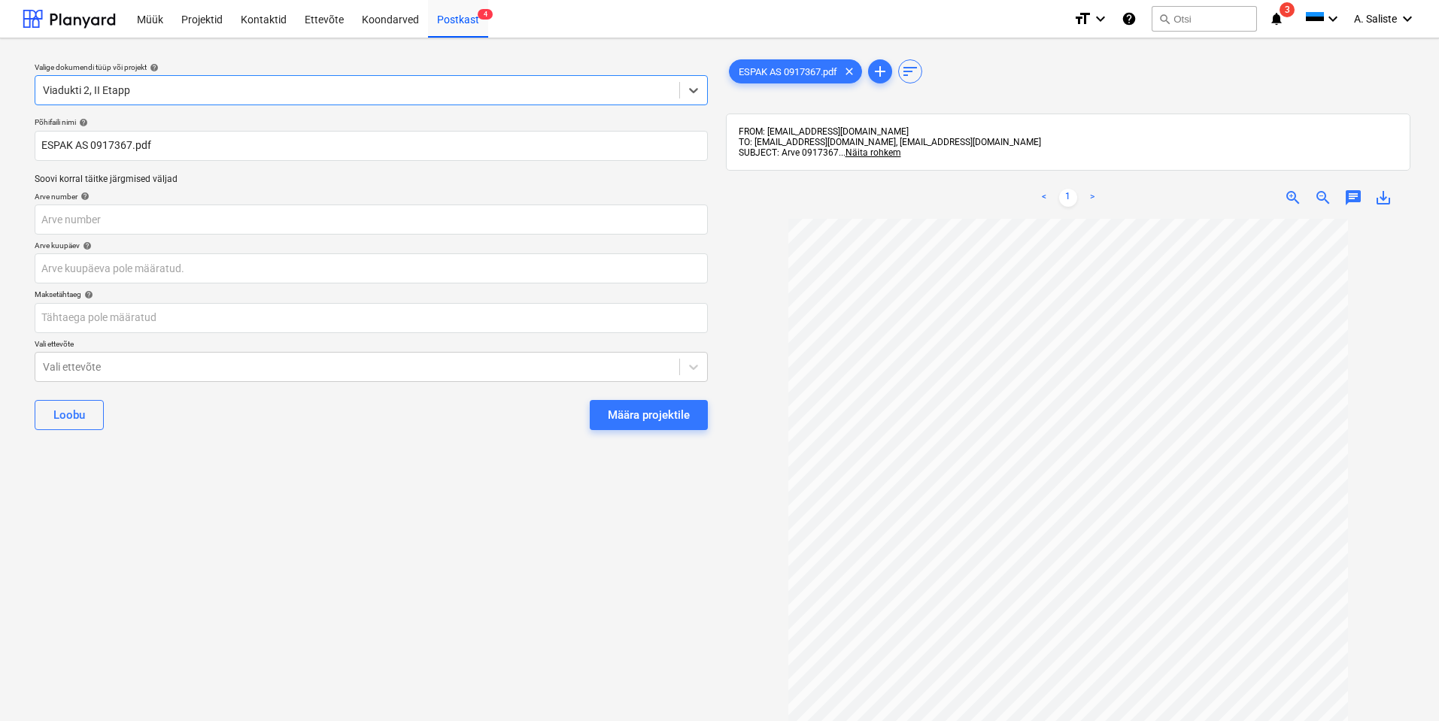
click at [631, 403] on button "Määra projektile" at bounding box center [649, 415] width 118 height 30
